Goal: Task Accomplishment & Management: Use online tool/utility

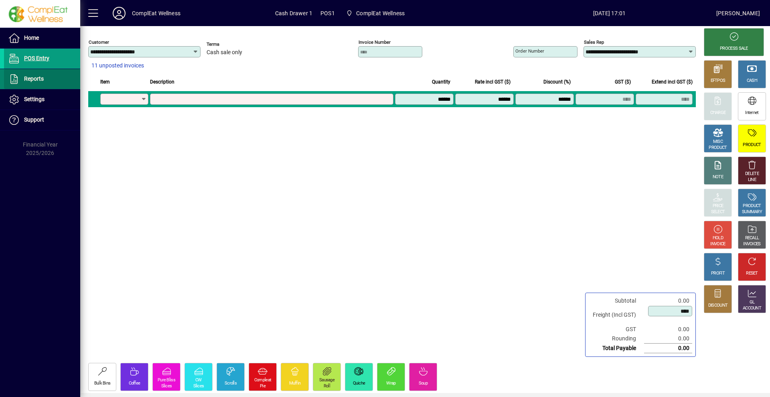
click at [34, 79] on span "Reports" at bounding box center [34, 78] width 20 height 6
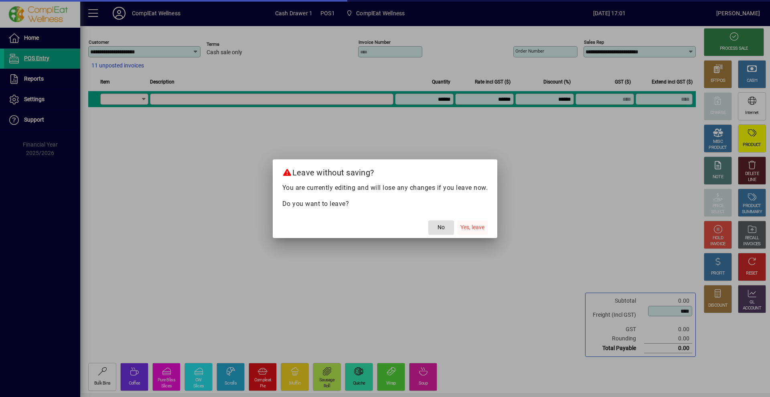
click at [469, 229] on span "Yes, leave" at bounding box center [472, 227] width 24 height 8
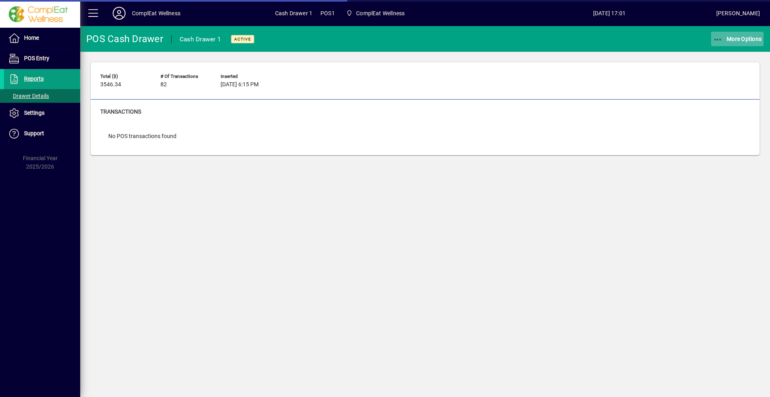
click at [723, 39] on span "More Options" at bounding box center [737, 39] width 49 height 6
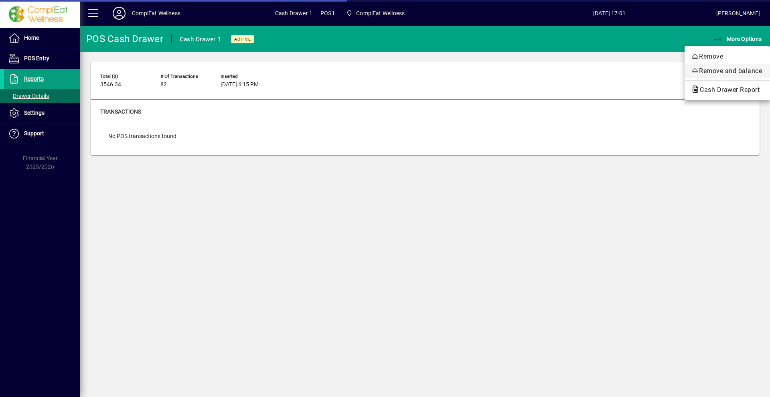
click at [719, 72] on span "Remove and balance" at bounding box center [727, 71] width 73 height 10
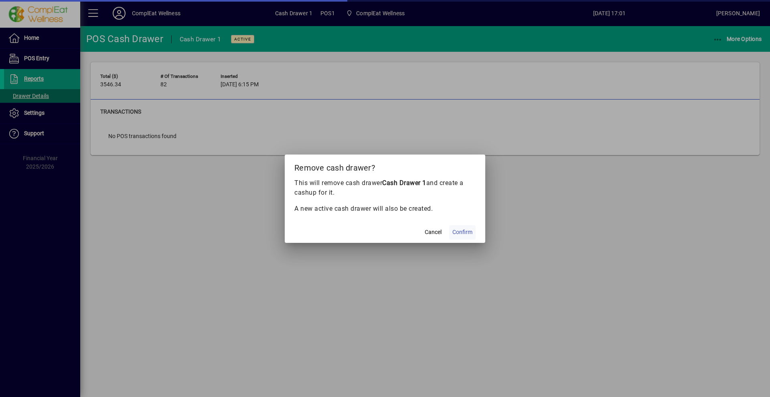
click at [467, 231] on span "Confirm" at bounding box center [462, 232] width 20 height 8
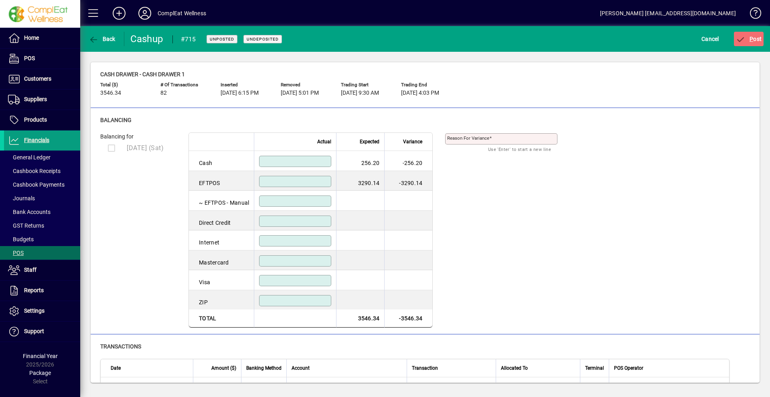
click at [308, 163] on input at bounding box center [296, 161] width 70 height 6
type input "******"
click at [316, 183] on input at bounding box center [296, 181] width 70 height 6
type input "*******"
click at [316, 200] on input at bounding box center [296, 201] width 70 height 6
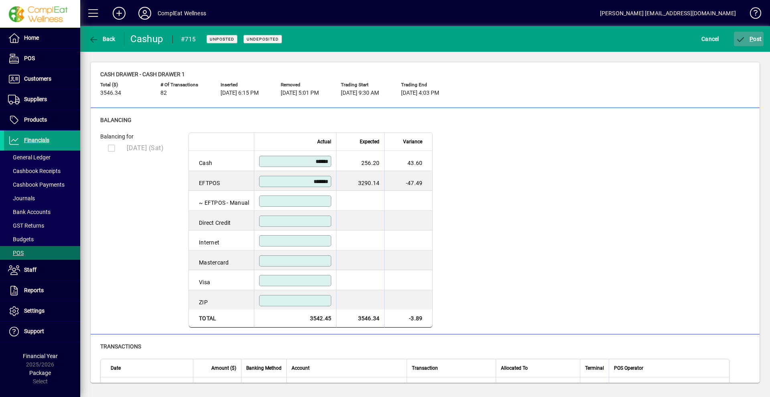
click at [754, 40] on span "P ost" at bounding box center [749, 39] width 26 height 6
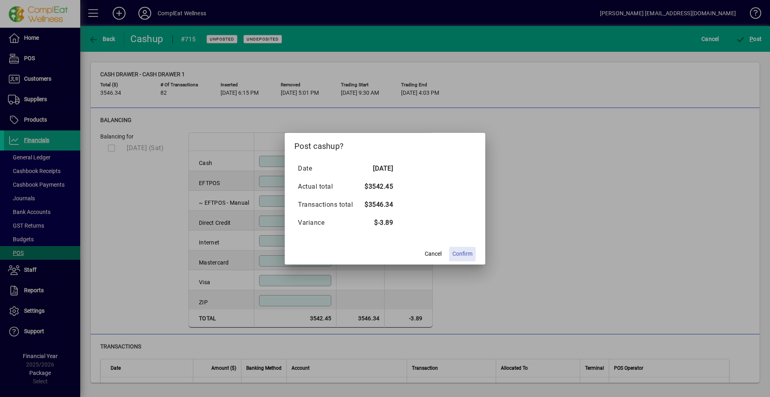
click at [467, 254] on span "Confirm" at bounding box center [462, 253] width 20 height 8
